Goal: Ask a question

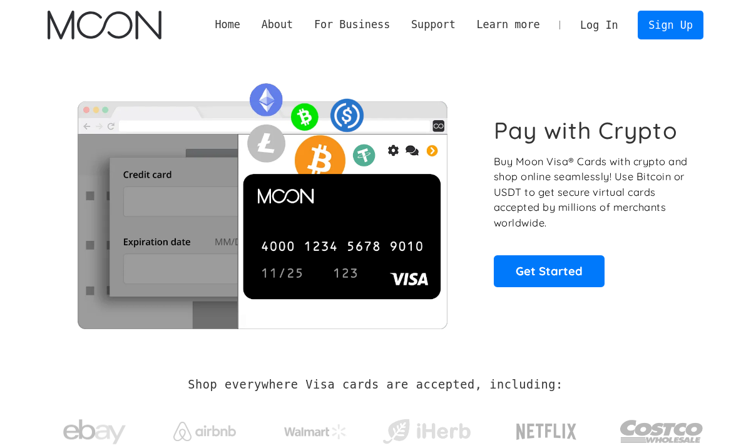
click at [265, 382] on h2 "Shop everywhere Visa cards are accepted, including:" at bounding box center [375, 385] width 375 height 14
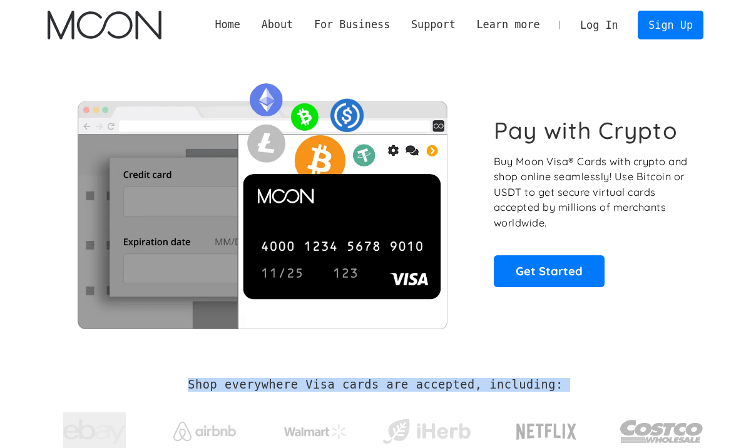
click at [265, 382] on h2 "Shop everywhere Visa cards are accepted, including:" at bounding box center [375, 385] width 375 height 14
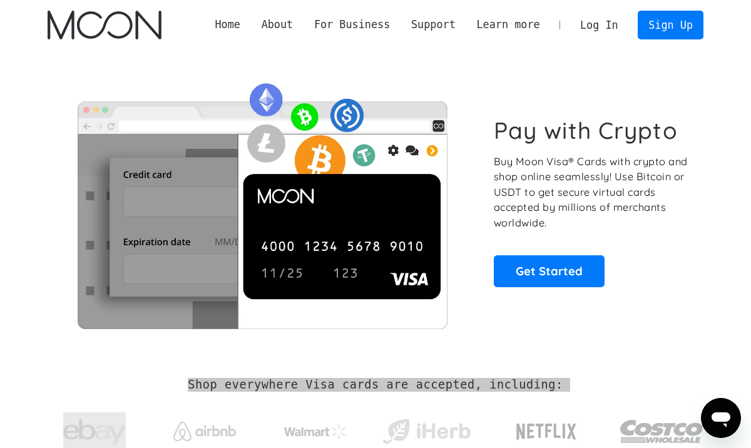
click at [726, 418] on icon "Open messaging window" at bounding box center [721, 420] width 19 height 15
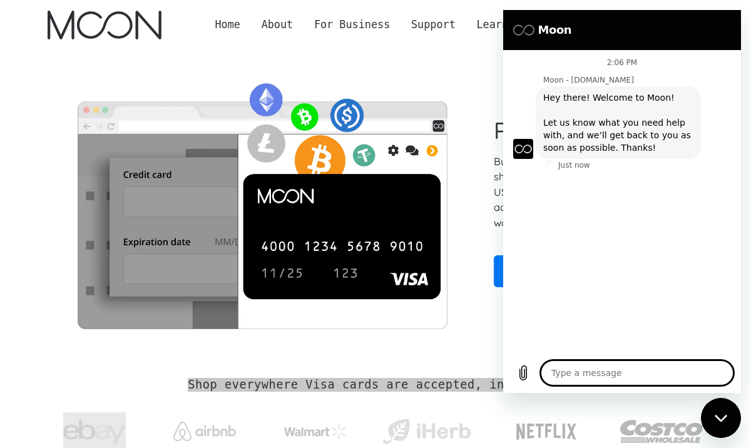
type textarea "x"
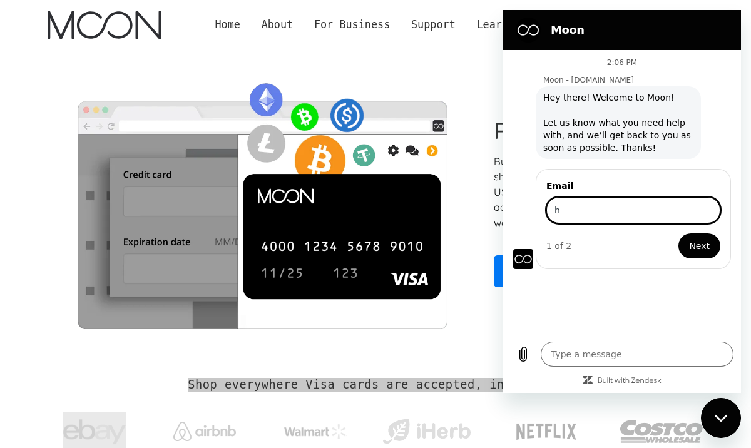
type input "[EMAIL_ADDRESS][DOMAIN_NAME]"
click at [696, 240] on span "Next" at bounding box center [699, 246] width 21 height 15
type textarea "x"
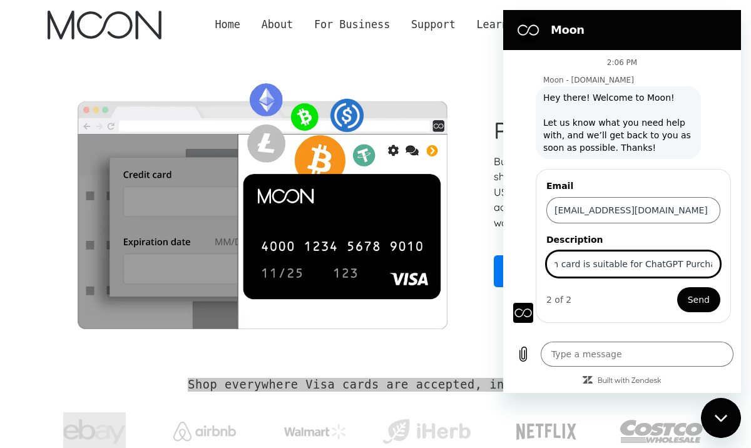
scroll to position [0, 28]
type input "Which card is suitable for ChatGPT Purchase?"
click at [677, 287] on button "Send" at bounding box center [698, 299] width 43 height 25
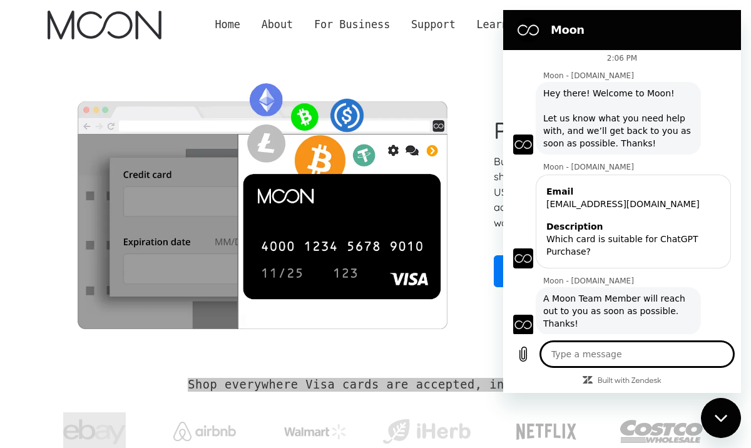
scroll to position [7, 0]
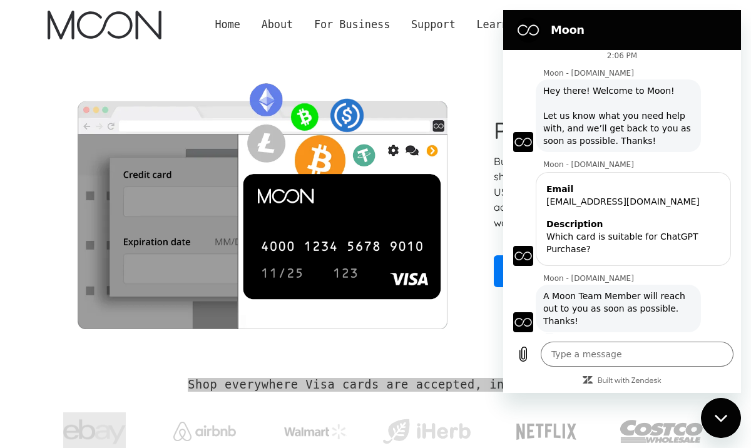
click at [579, 297] on span "A Moon Team Member will reach out to you as soon as possible. Thanks!" at bounding box center [618, 309] width 150 height 38
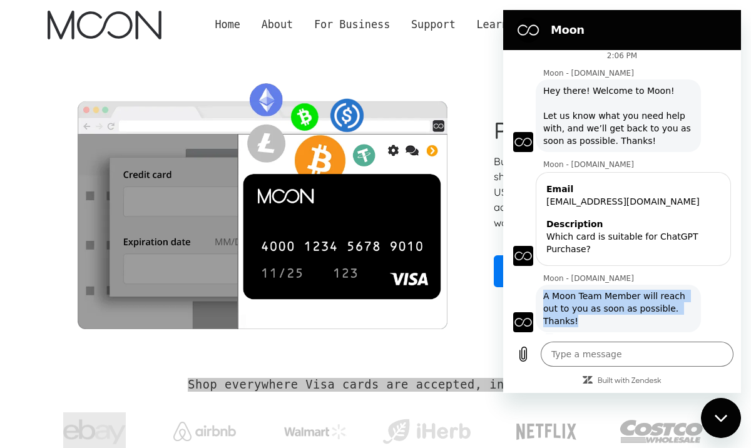
click at [579, 297] on span "A Moon Team Member will reach out to you as soon as possible. Thanks!" at bounding box center [618, 309] width 150 height 38
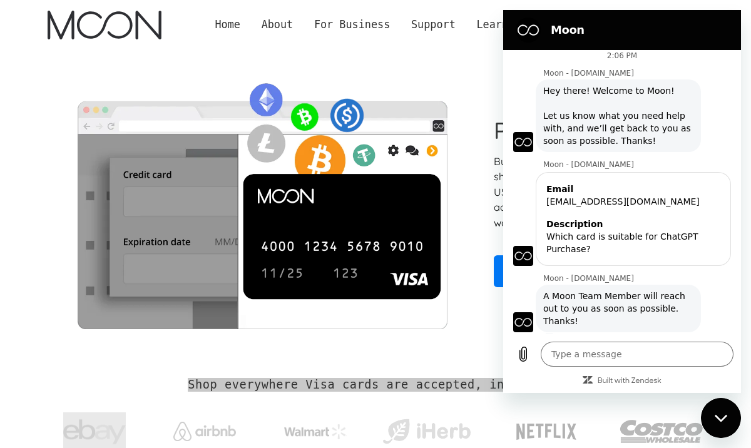
click at [574, 296] on span "A Moon Team Member will reach out to you as soon as possible. Thanks!" at bounding box center [618, 309] width 150 height 38
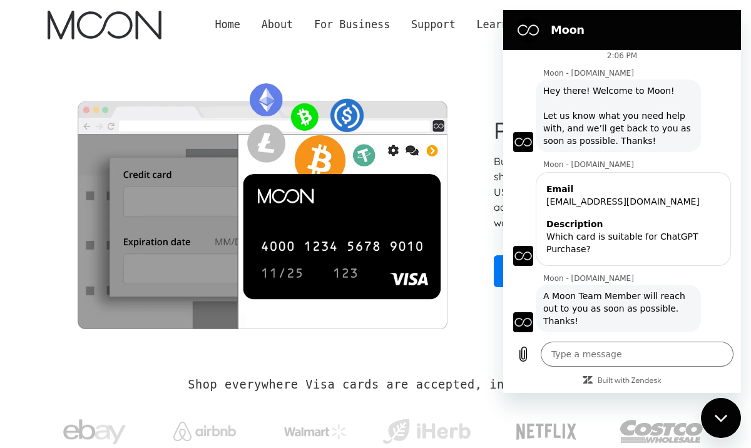
click at [319, 386] on h2 "Shop everywhere Visa cards are accepted, including:" at bounding box center [375, 385] width 375 height 14
click at [358, 364] on div "Shop everywhere Visa cards are accepted, including:" at bounding box center [376, 420] width 656 height 133
click at [721, 420] on icon "Close messaging window" at bounding box center [720, 417] width 13 height 7
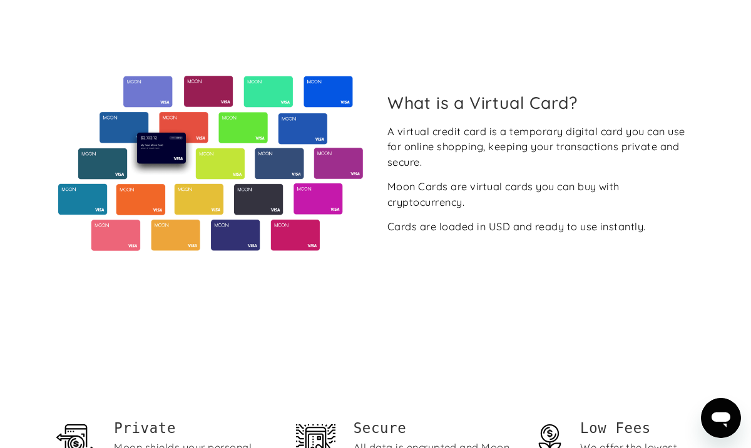
scroll to position [360, 0]
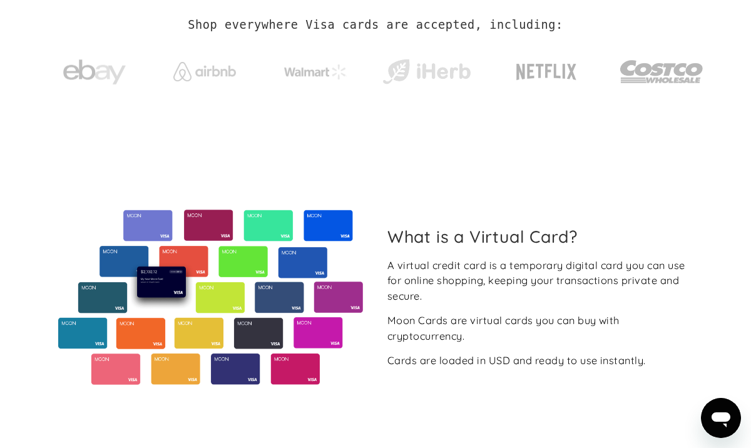
click at [723, 409] on icon "Open messaging window" at bounding box center [721, 418] width 23 height 23
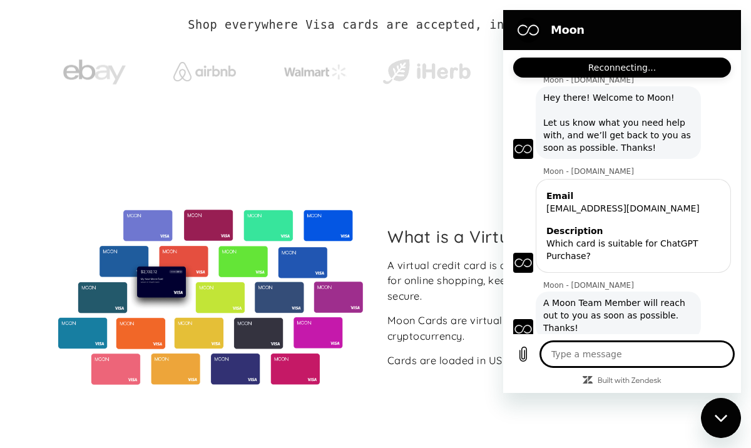
scroll to position [7, 0]
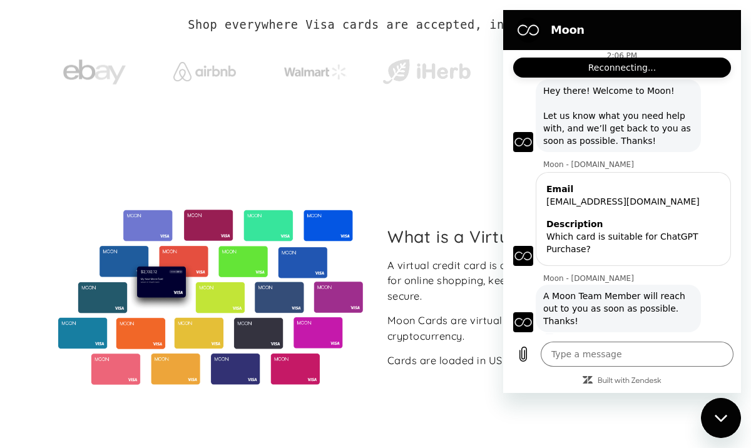
click at [627, 70] on label "Reconnecting..." at bounding box center [623, 67] width 68 height 13
click at [708, 416] on div "Close messaging window" at bounding box center [721, 418] width 38 height 38
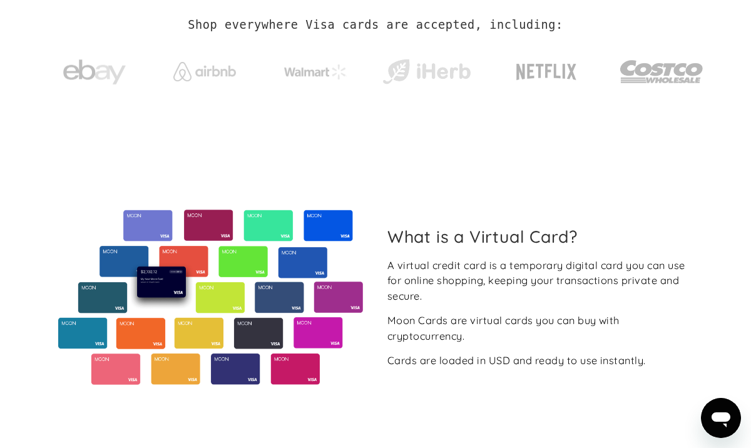
click at [712, 416] on icon "Open messaging window" at bounding box center [721, 420] width 19 height 15
type textarea "x"
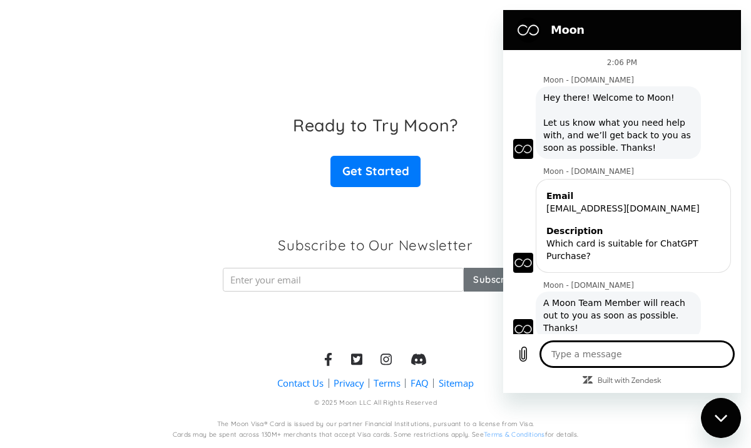
scroll to position [7, 0]
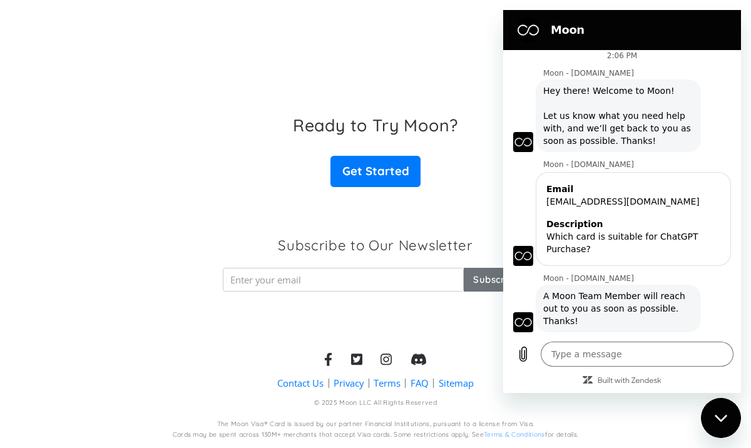
click at [721, 424] on div "Close messaging window" at bounding box center [721, 418] width 38 height 38
type textarea "x"
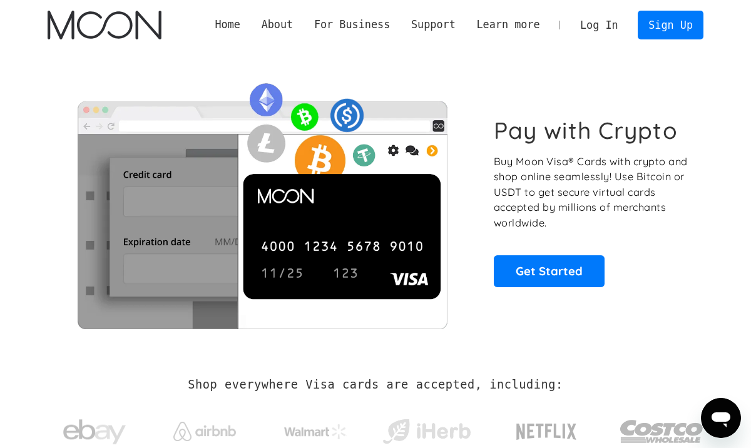
click at [719, 421] on icon "Open messaging window" at bounding box center [721, 420] width 19 height 15
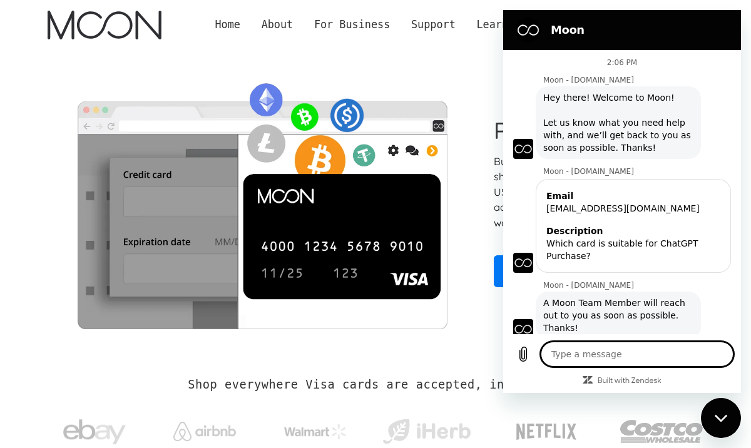
scroll to position [7, 0]
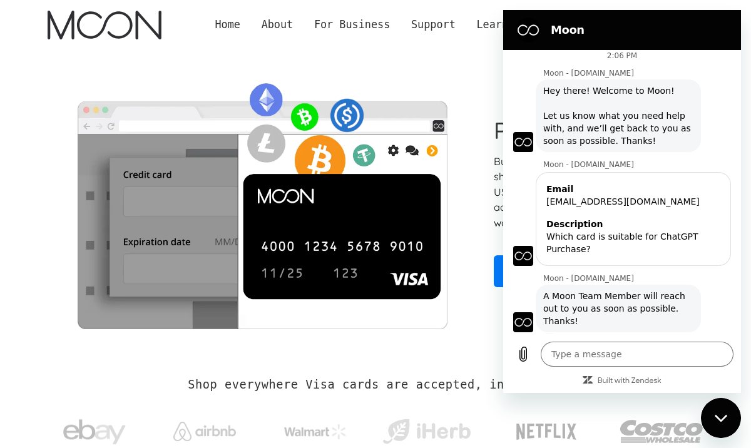
click at [376, 360] on div "Shop everywhere Visa cards are accepted, including:" at bounding box center [376, 420] width 656 height 133
click at [445, 64] on div "Pay with Crypto Buy Moon Visa® Cards with crypto and shop online seamlessly! Us…" at bounding box center [376, 202] width 656 height 304
click at [715, 418] on icon "Close messaging window" at bounding box center [721, 418] width 13 height 8
type textarea "x"
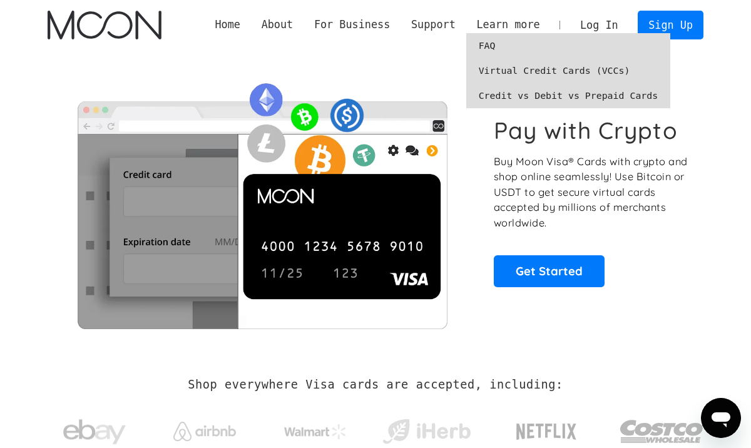
click at [494, 96] on link "Credit vs Debit vs Prepaid Cards" at bounding box center [568, 95] width 205 height 25
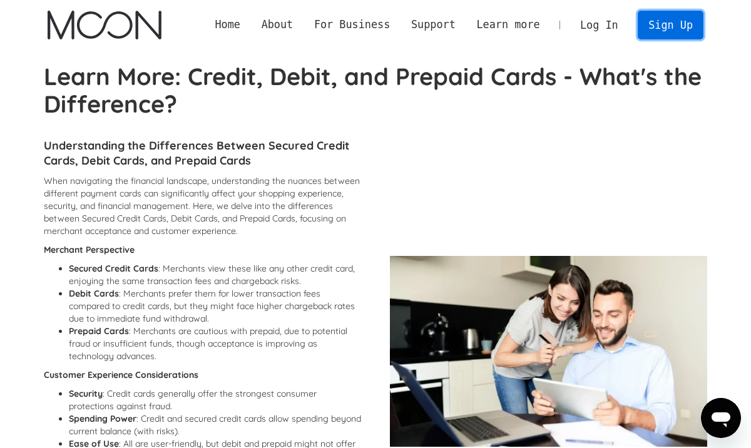
click at [663, 23] on link "Sign Up" at bounding box center [670, 25] width 65 height 28
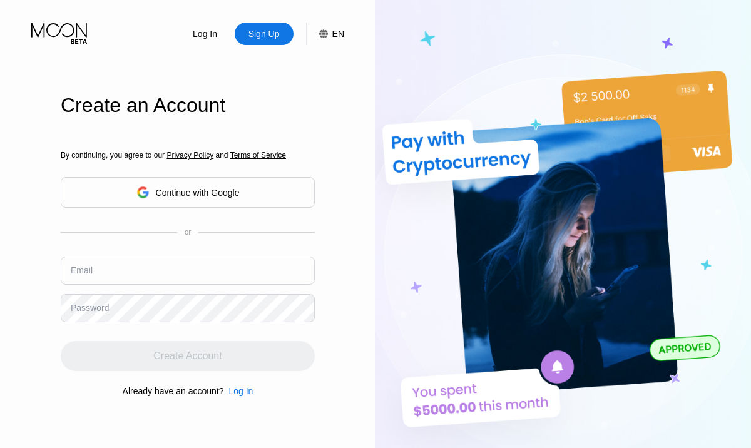
click at [168, 190] on div "Continue with Google" at bounding box center [198, 193] width 84 height 10
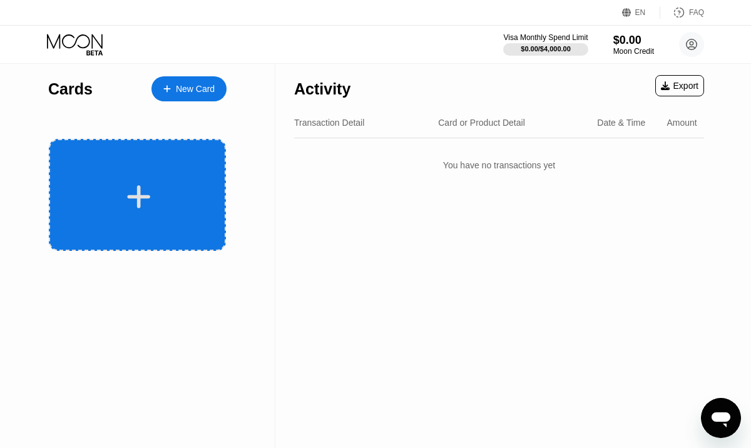
click at [150, 215] on div at bounding box center [137, 195] width 177 height 112
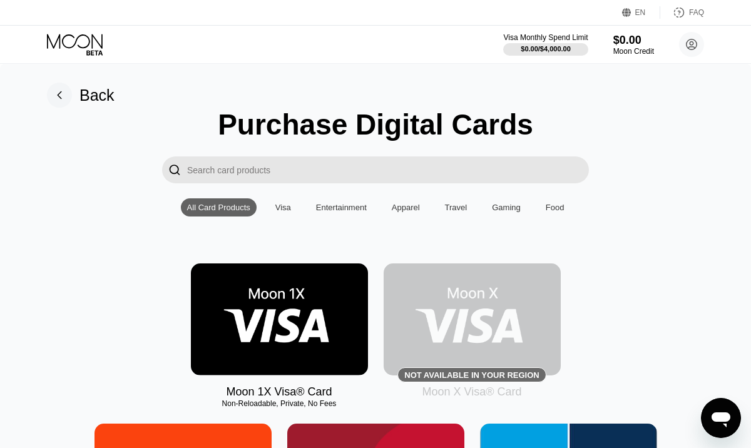
click at [258, 171] on input "Search card products" at bounding box center [388, 170] width 402 height 27
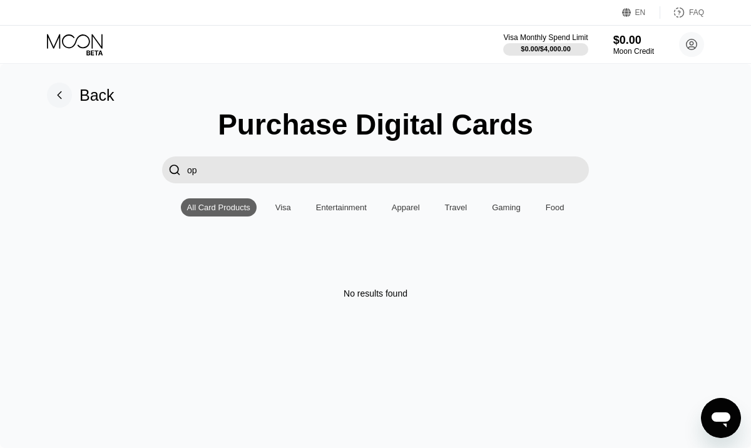
type input "o"
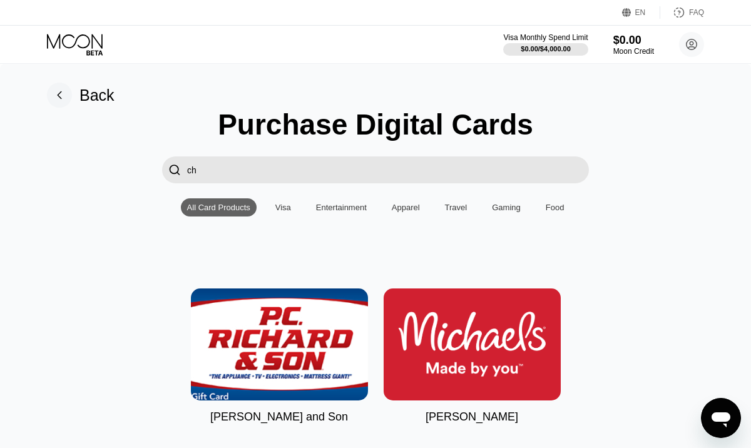
type input "c"
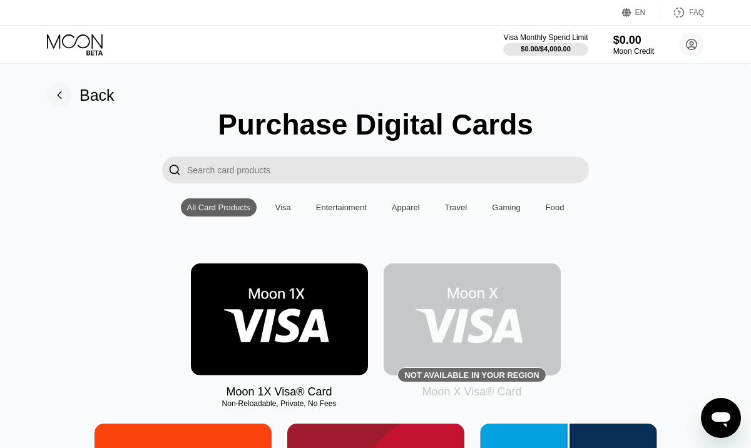
click at [284, 207] on div "Visa" at bounding box center [283, 207] width 16 height 9
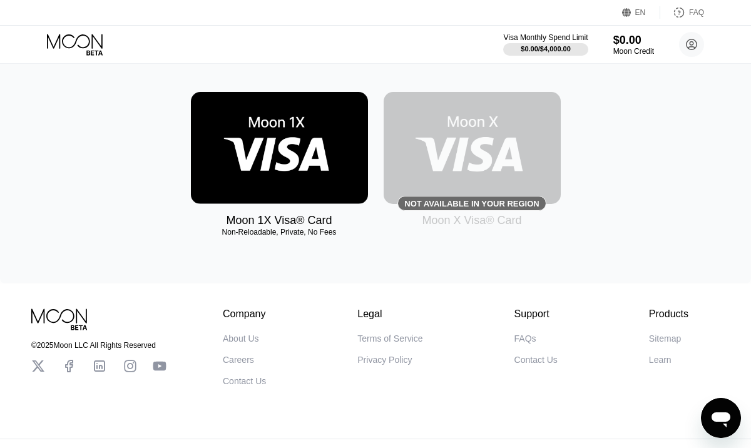
scroll to position [123, 0]
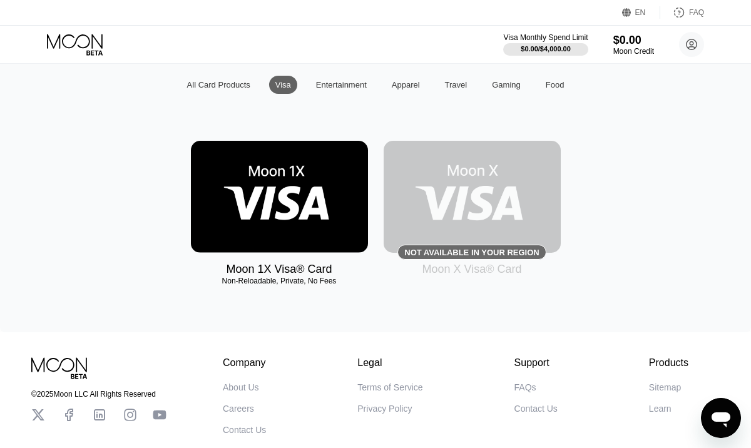
click at [297, 204] on img at bounding box center [279, 197] width 177 height 112
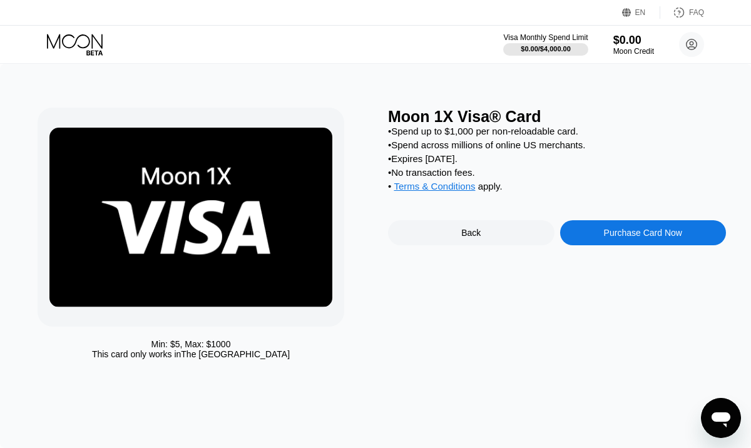
click at [636, 238] on div "Purchase Card Now" at bounding box center [643, 233] width 78 height 10
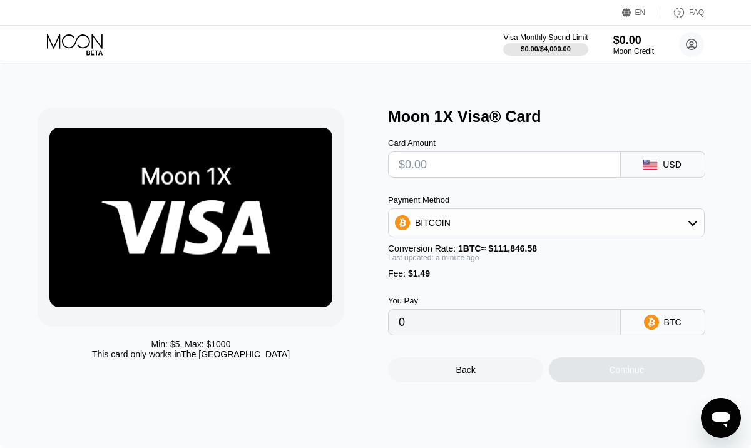
click at [522, 226] on div "BITCOIN" at bounding box center [547, 222] width 316 height 25
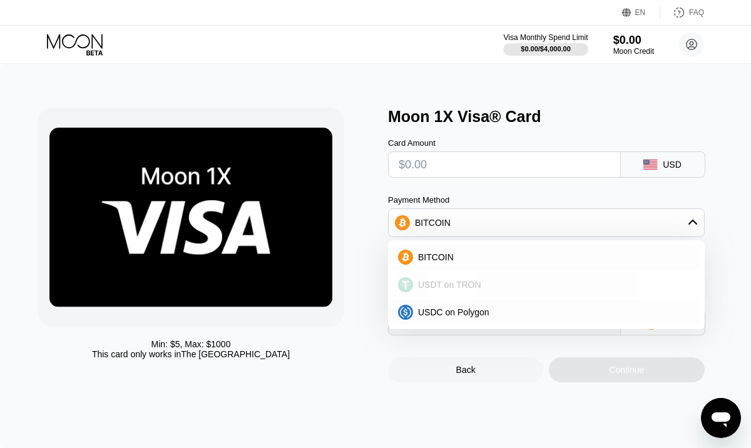
click at [438, 287] on span "USDT on TRON" at bounding box center [449, 285] width 63 height 10
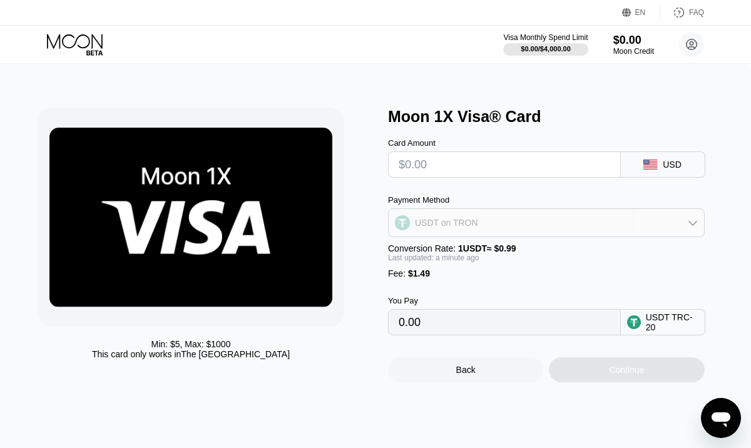
click at [467, 228] on div "USDT on TRON" at bounding box center [446, 223] width 63 height 10
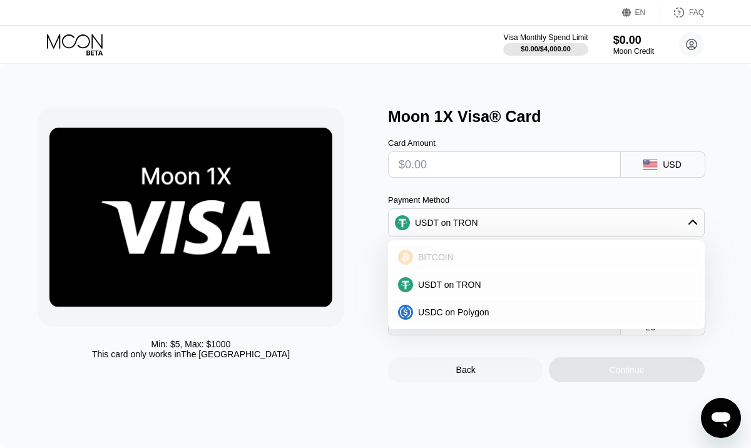
click at [441, 256] on span "BITCOIN" at bounding box center [436, 257] width 36 height 10
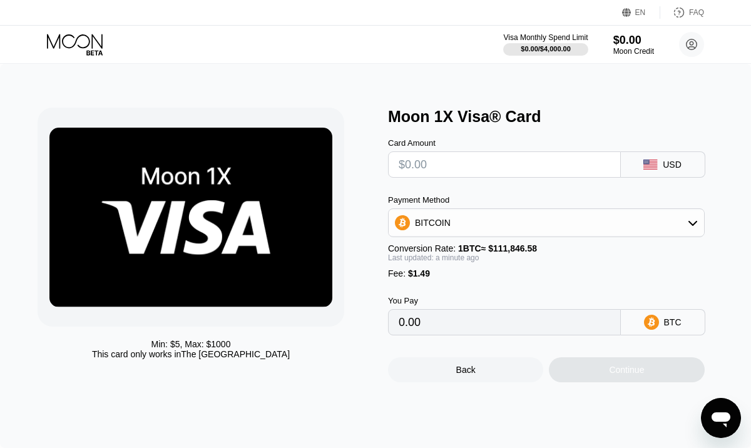
type input "0"
click at [455, 166] on input "text" at bounding box center [505, 164] width 212 height 25
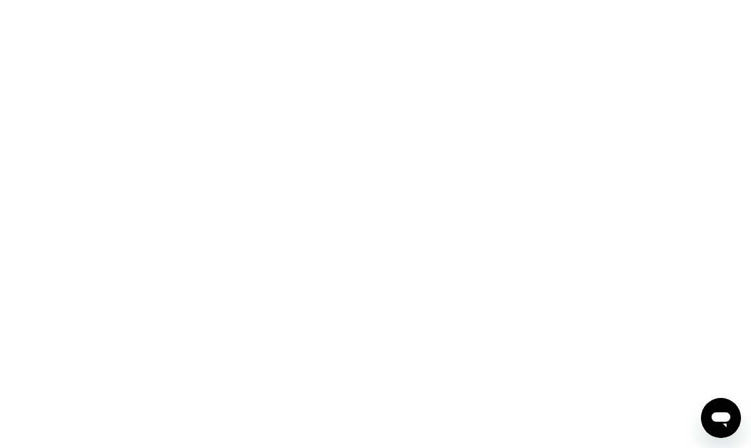
click at [723, 415] on icon "Open messaging window" at bounding box center [721, 420] width 19 height 15
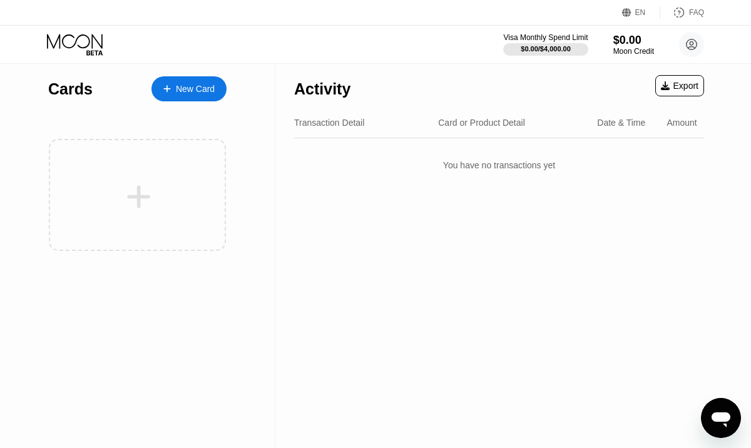
click at [713, 423] on icon "Open messaging window" at bounding box center [721, 418] width 23 height 23
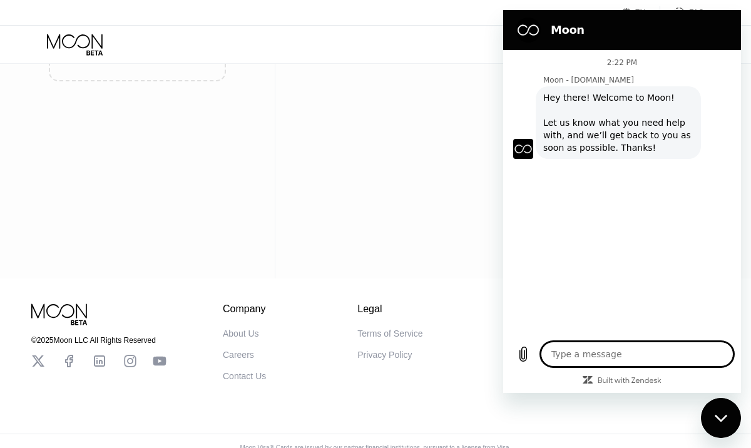
scroll to position [185, 0]
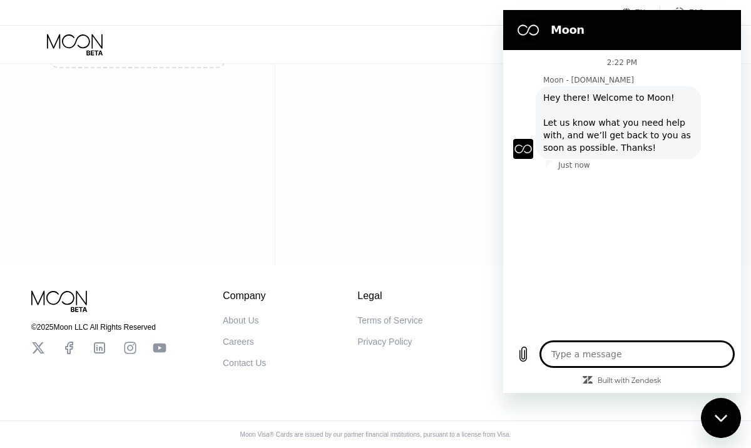
type textarea "x"
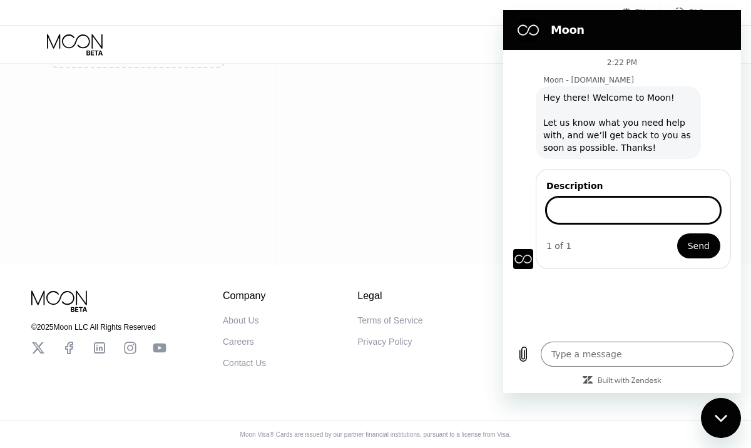
click at [572, 213] on input "Description" at bounding box center [634, 210] width 174 height 26
type input "which card is suitable for ChatGPT subscription purchase?"
click at [677, 234] on button "Send" at bounding box center [698, 246] width 43 height 25
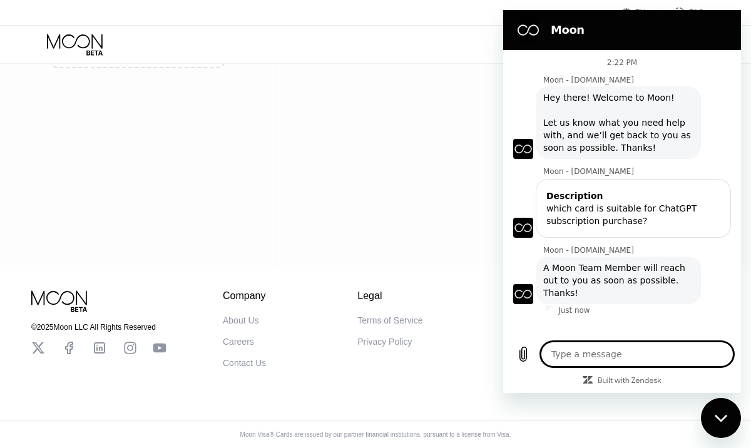
click at [462, 229] on div "Activity Export Transaction Detail Card or Product Detail Date & Time Amount Yo…" at bounding box center [499, 73] width 448 height 384
click at [713, 418] on div "Close messaging window" at bounding box center [721, 418] width 38 height 38
type textarea "x"
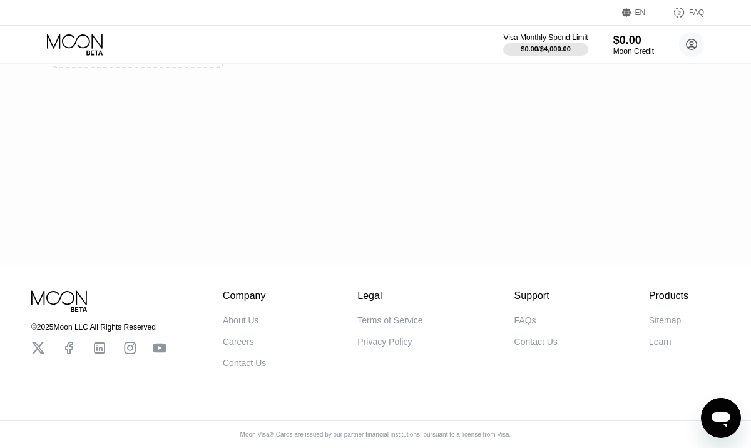
scroll to position [0, 0]
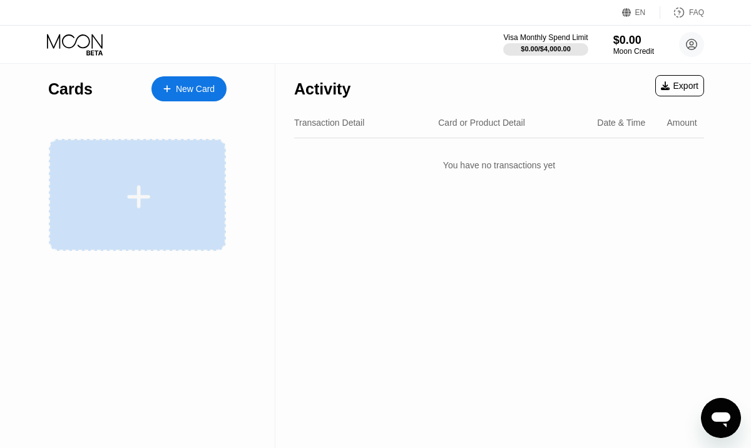
click at [108, 183] on div at bounding box center [138, 197] width 155 height 28
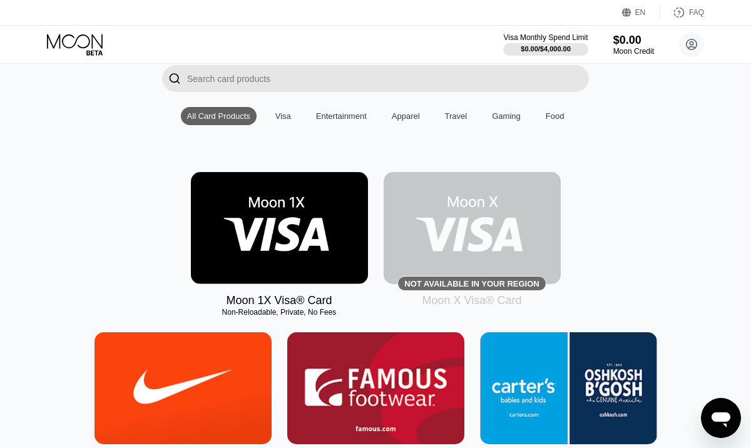
scroll to position [44, 0]
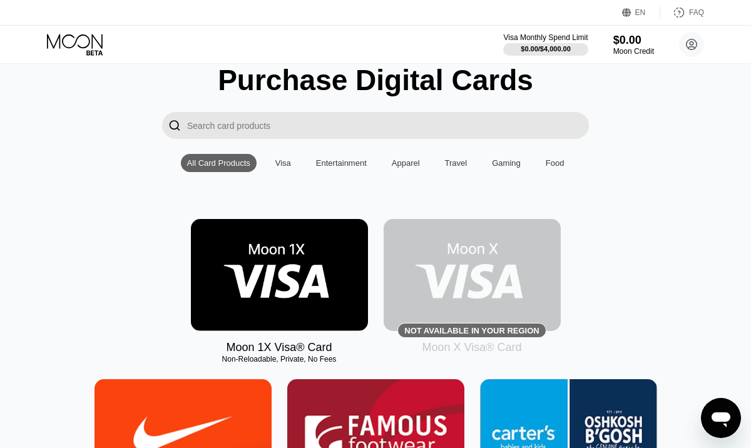
click at [249, 130] on input "Search card products" at bounding box center [388, 125] width 402 height 27
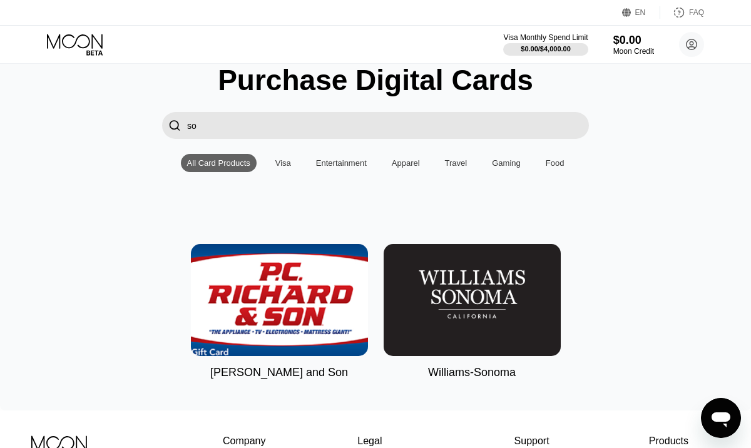
type input "s"
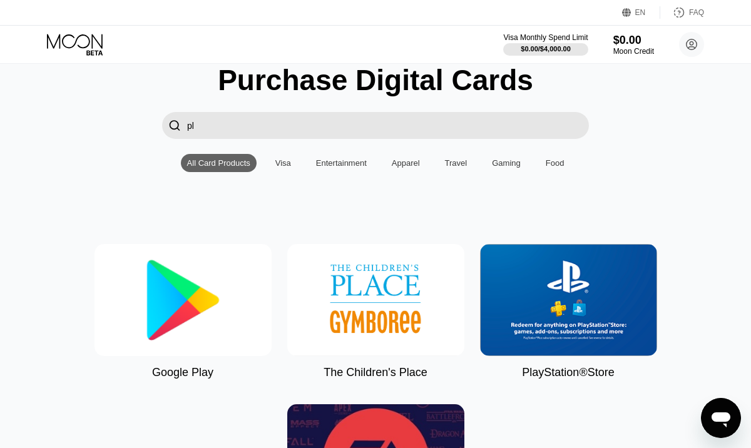
type input "p"
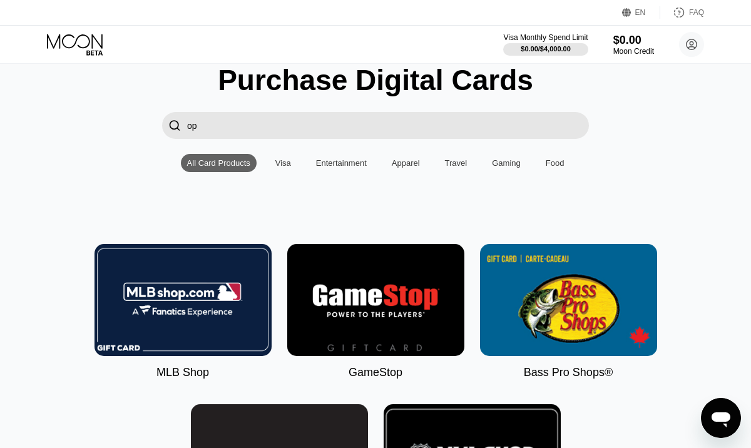
type input "o"
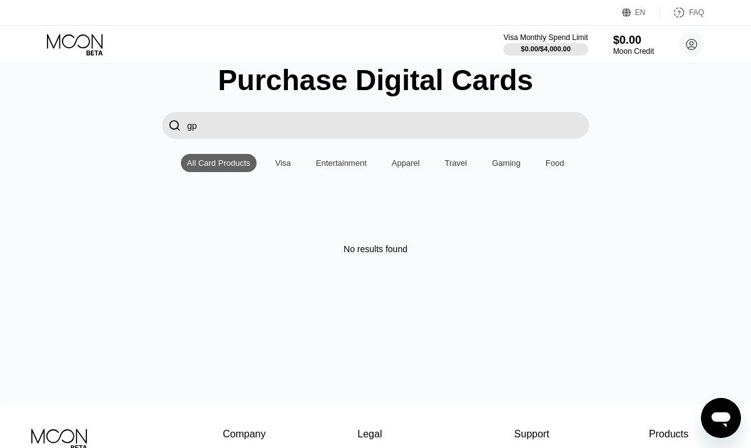
type input "g"
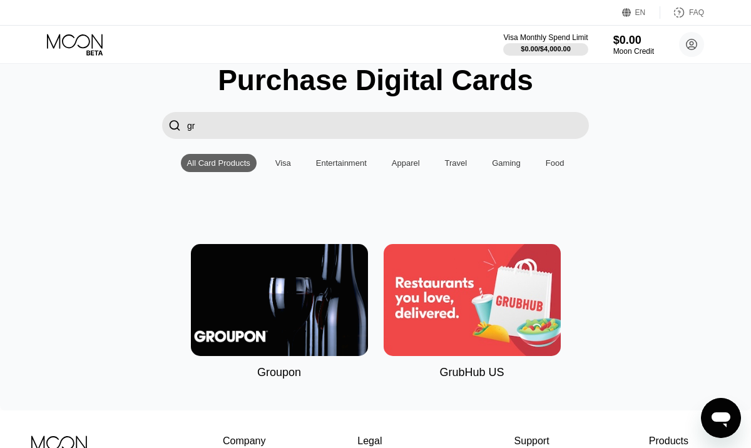
type input "g"
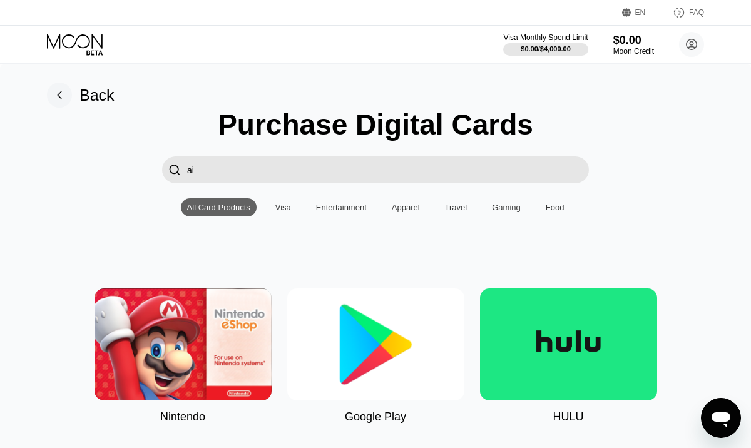
click at [220, 165] on input "ai" at bounding box center [388, 170] width 402 height 27
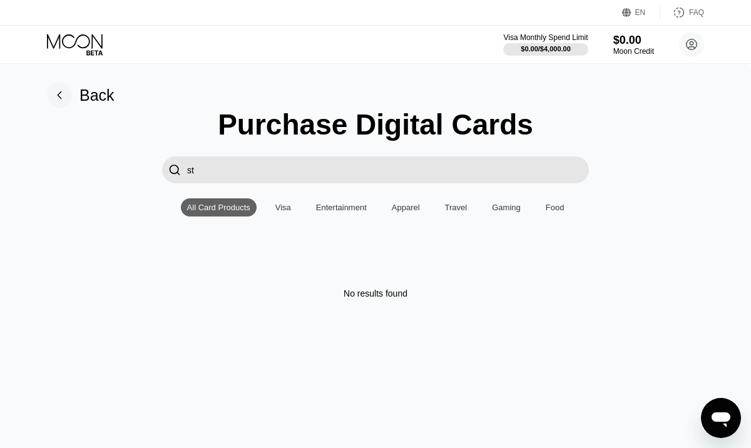
type input "s"
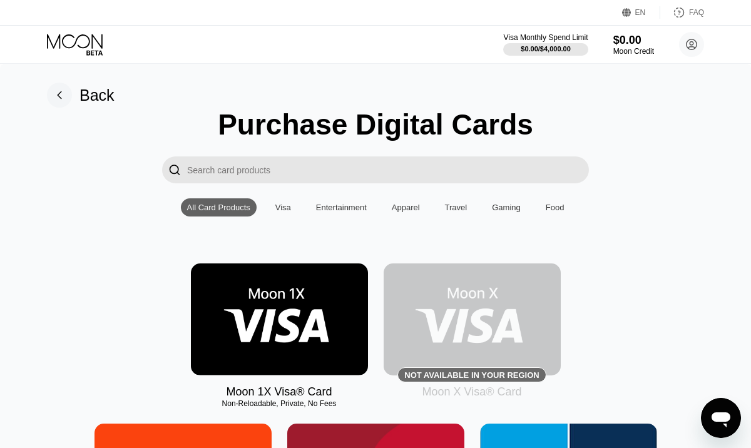
click at [513, 210] on div "Gaming" at bounding box center [506, 207] width 29 height 9
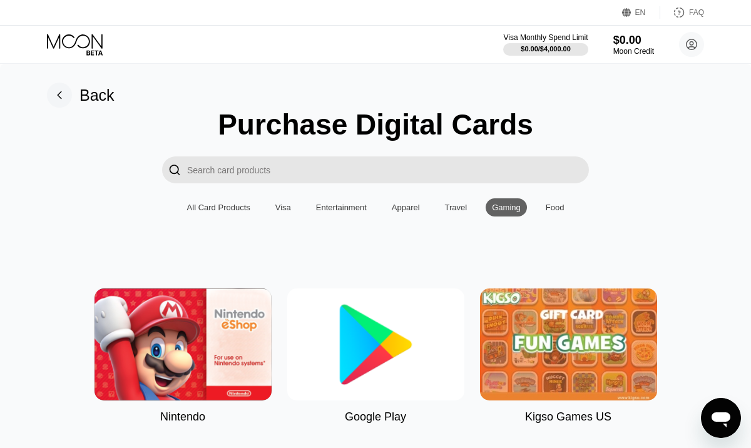
click at [86, 98] on div "Back" at bounding box center [97, 95] width 35 height 18
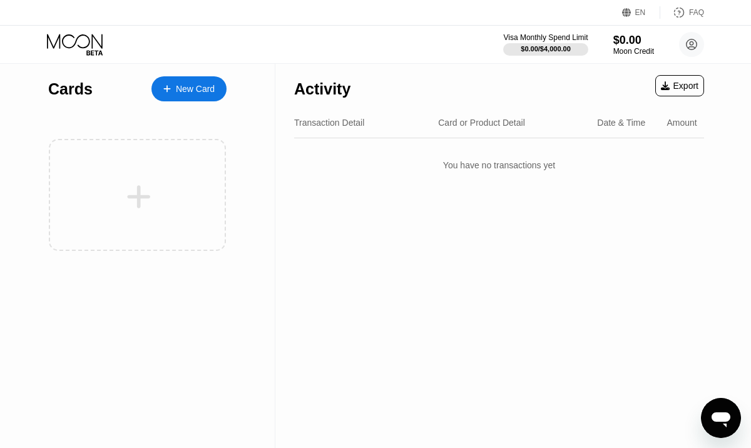
click at [209, 93] on div "New Card" at bounding box center [195, 89] width 39 height 11
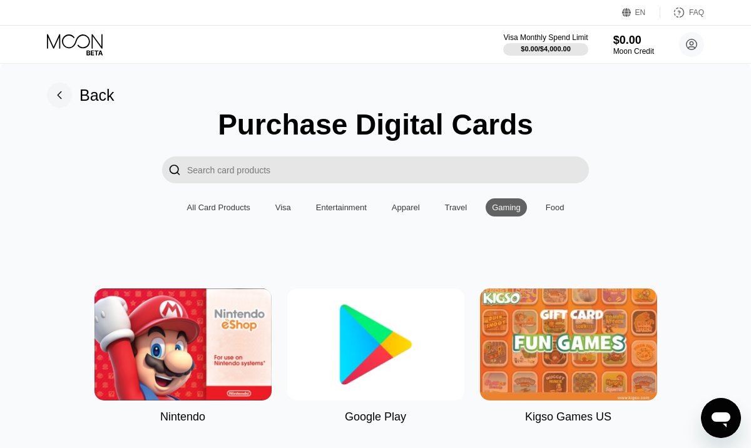
click at [207, 208] on div "All Card Products" at bounding box center [218, 207] width 63 height 9
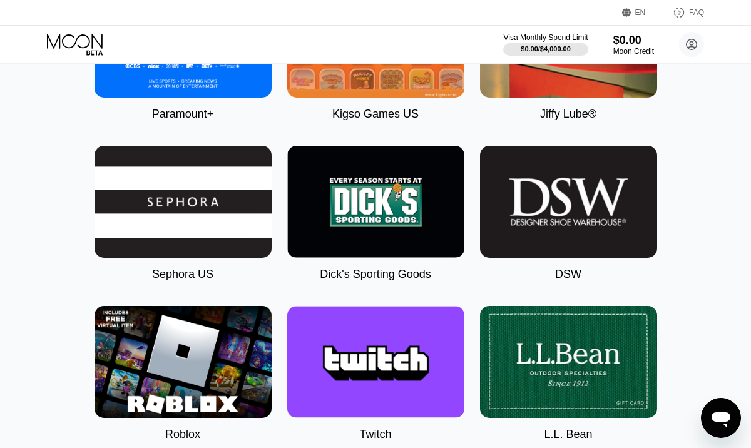
scroll to position [1881, 0]
